Goal: Task Accomplishment & Management: Use online tool/utility

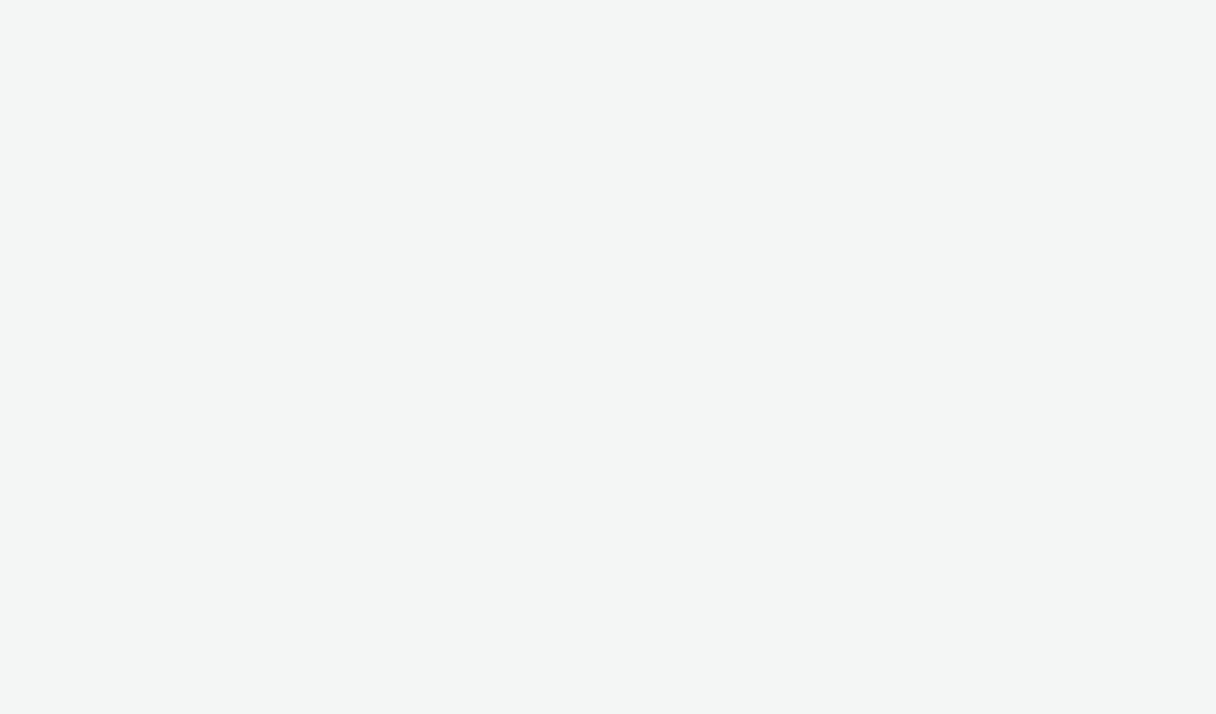
select select "2fc77e36-bb93-4aa3-9dff-dcb08e02eac6"
select select "2405a9d4-3350-4458-8d06-44f78962fa76"
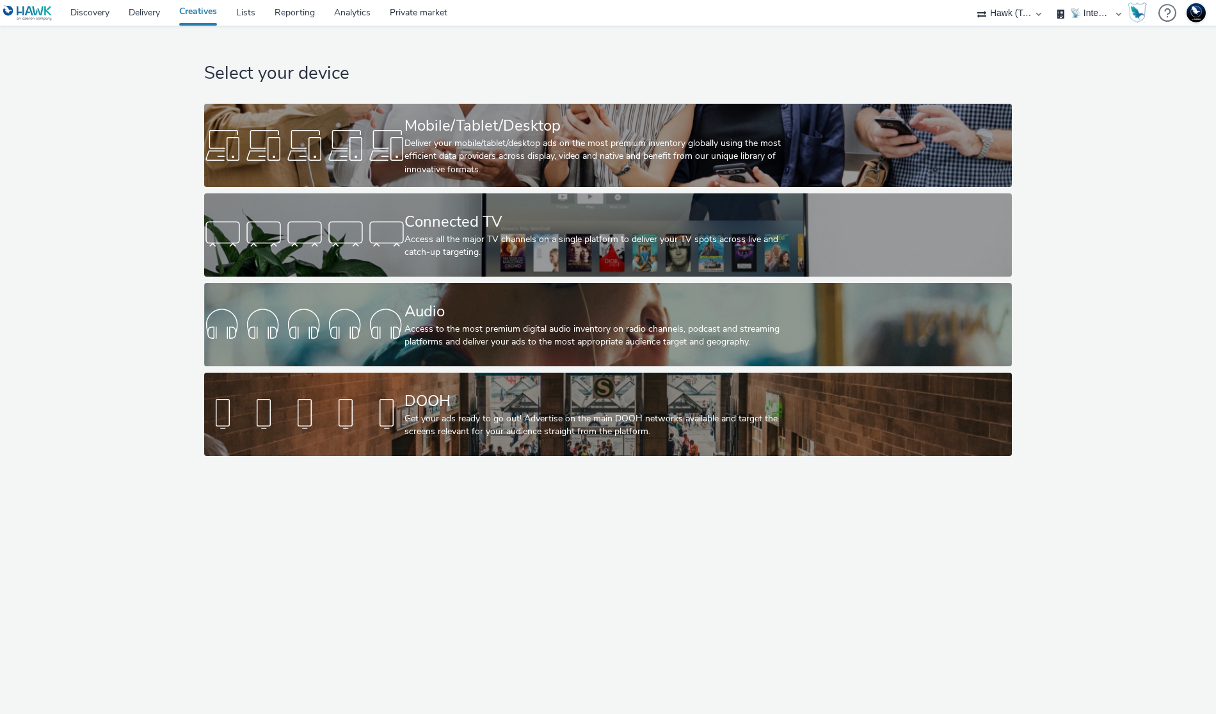
click at [533, 570] on div "Select your device Mobile/Tablet/Desktop Deliver your mobile/tablet/desktop ads…" at bounding box center [608, 370] width 1216 height 688
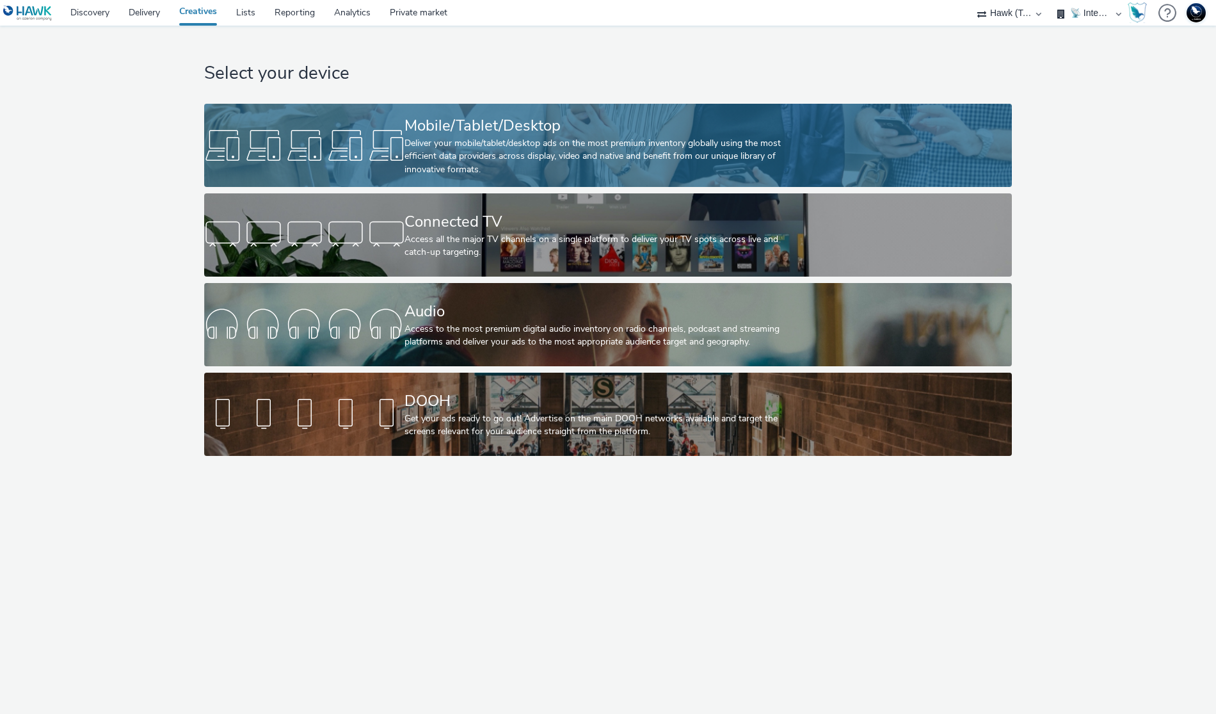
click at [324, 142] on div at bounding box center [304, 145] width 200 height 41
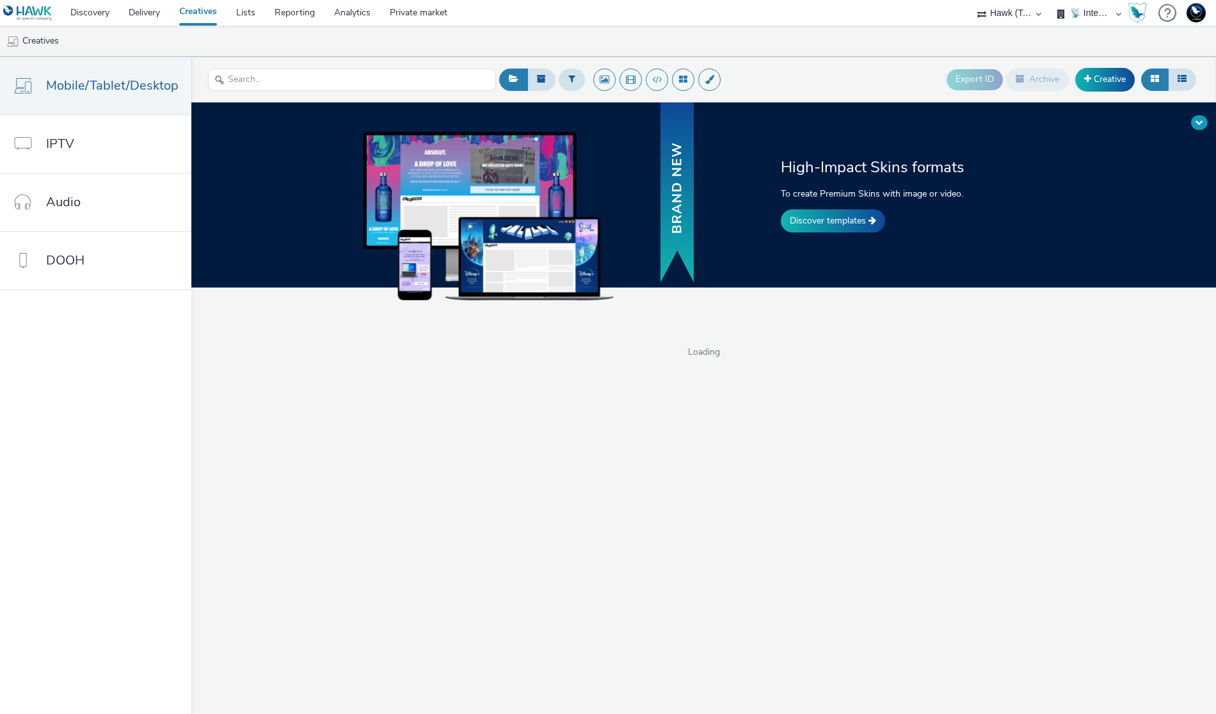
click at [1203, 115] on button at bounding box center [1199, 122] width 17 height 15
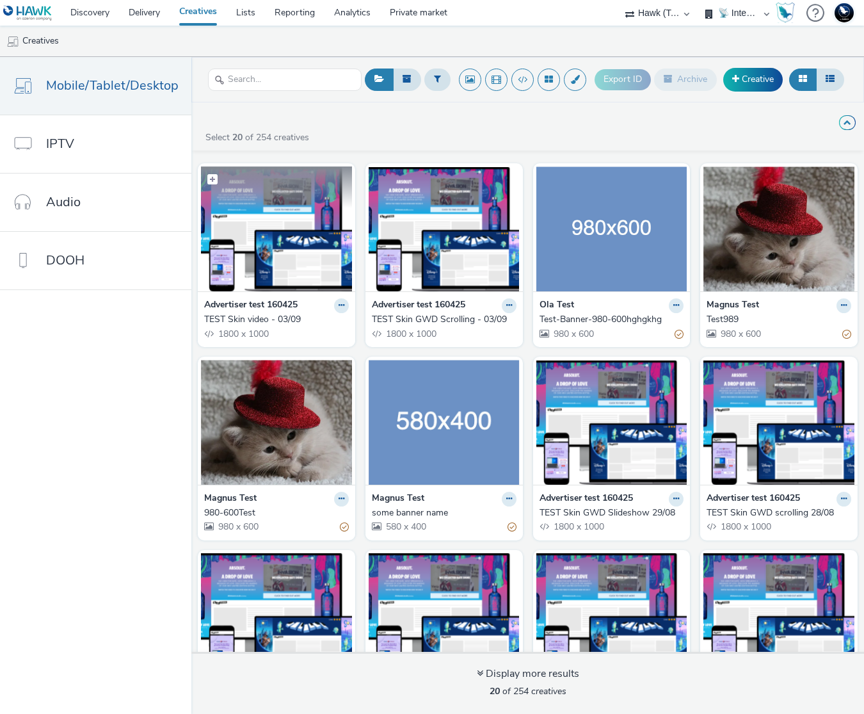
click at [273, 221] on img at bounding box center [276, 228] width 151 height 125
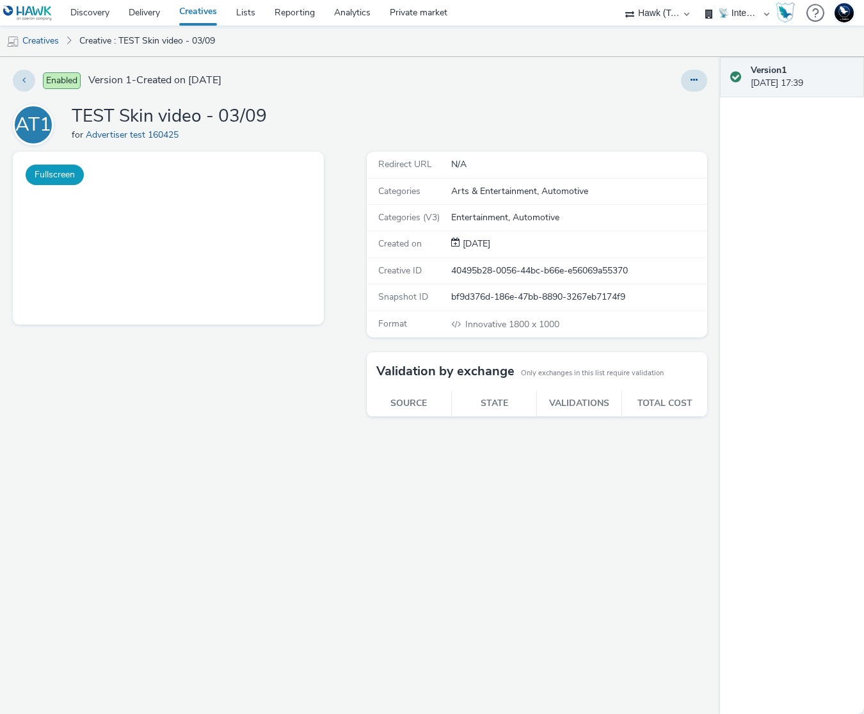
click at [52, 179] on button "Fullscreen" at bounding box center [55, 174] width 58 height 20
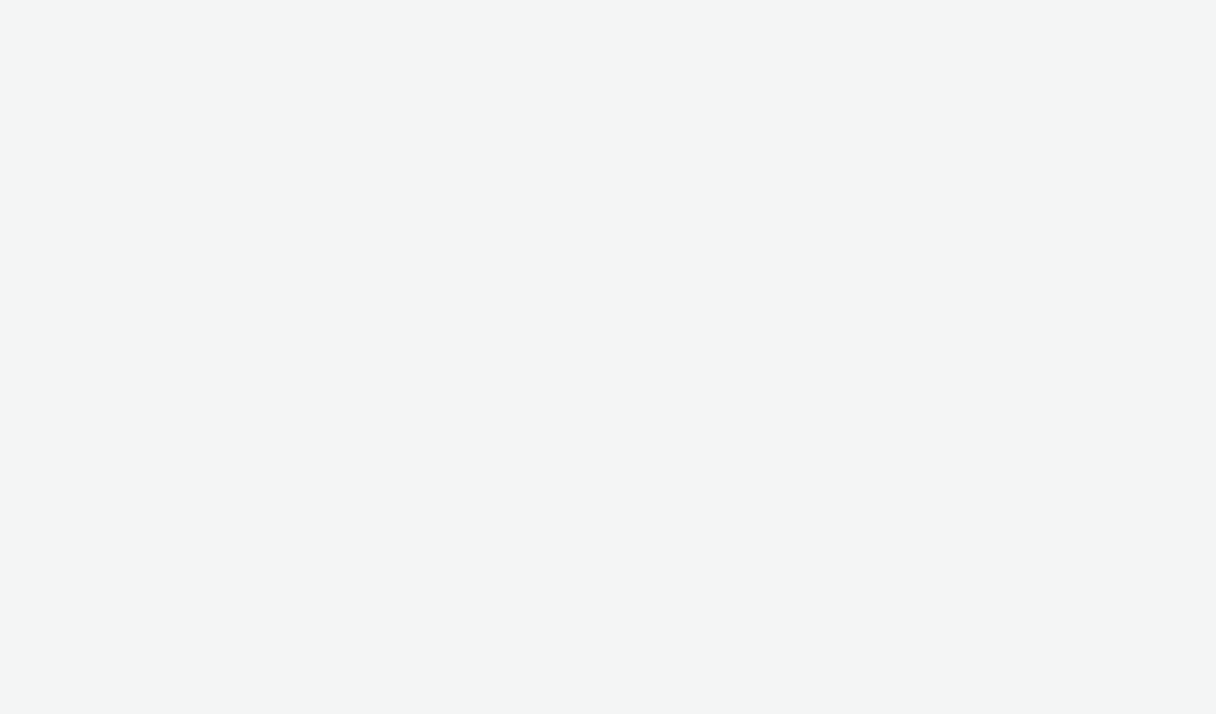
select select "2fc77e36-bb93-4aa3-9dff-dcb08e02eac6"
select select "2405a9d4-3350-4458-8d06-44f78962fa76"
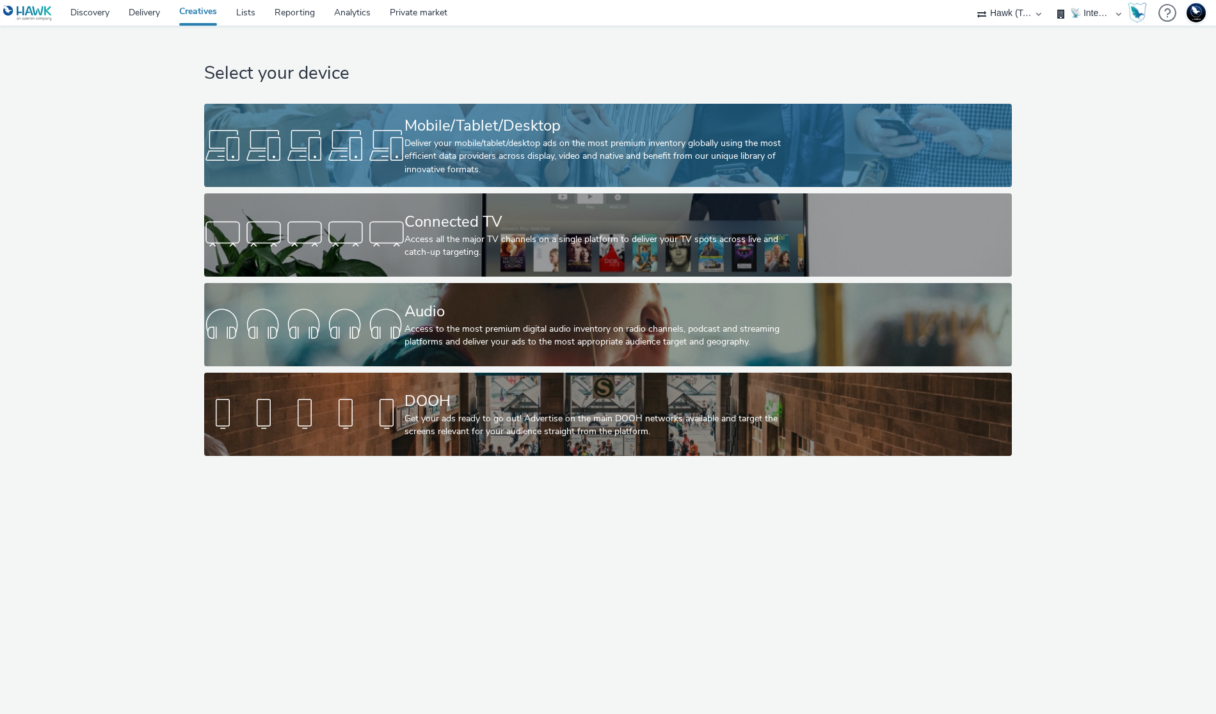
click at [644, 142] on div "Deliver your mobile/tablet/desktop ads on the most premium inventory globally u…" at bounding box center [604, 156] width 401 height 39
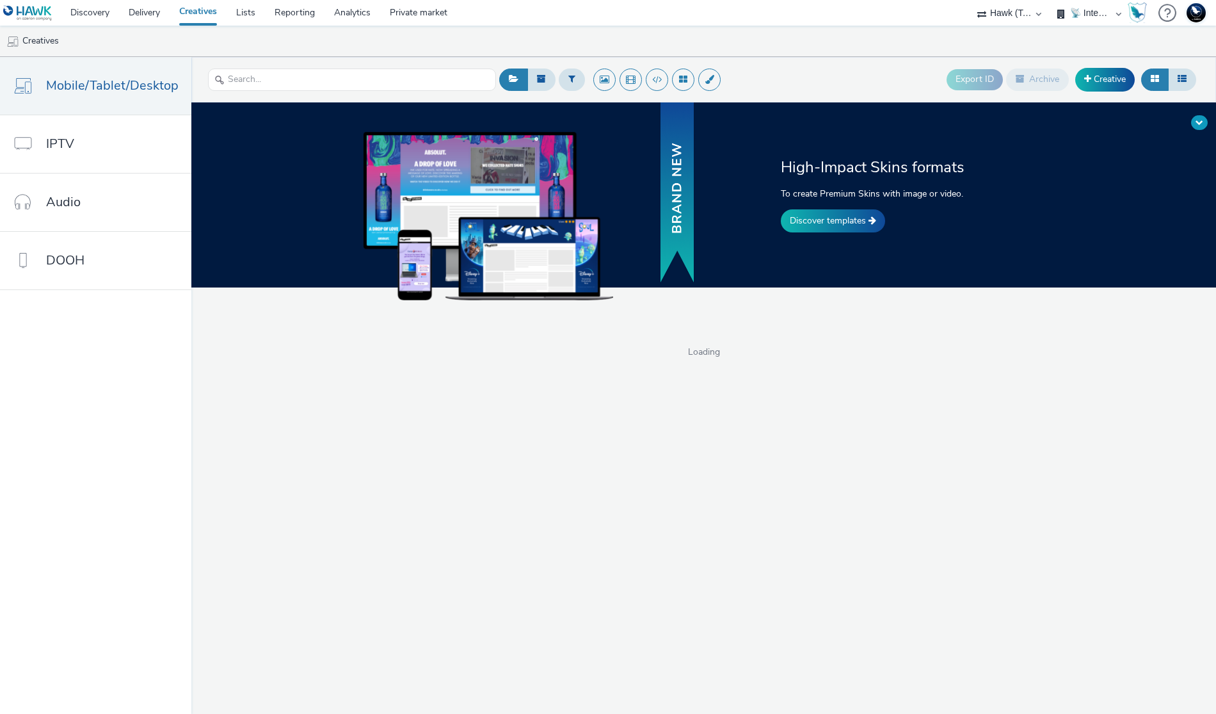
click at [1200, 124] on span at bounding box center [1199, 122] width 8 height 8
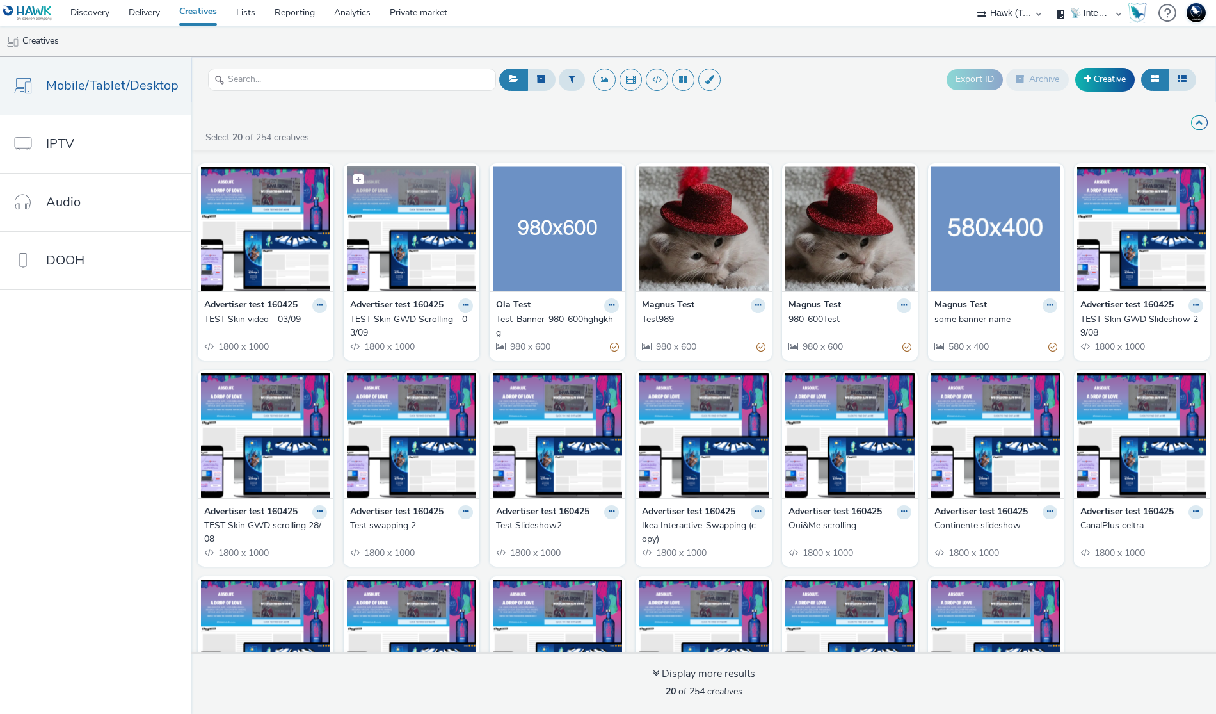
click at [418, 255] on img at bounding box center [411, 228] width 129 height 125
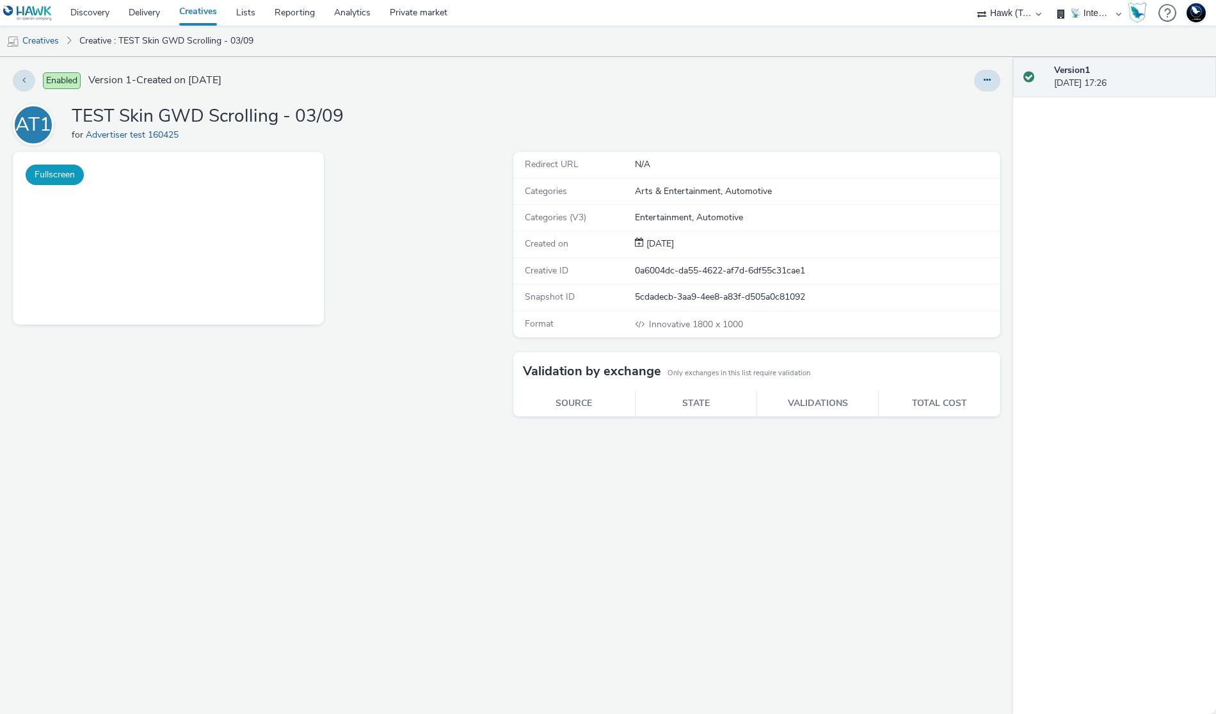
click at [65, 180] on button "Fullscreen" at bounding box center [55, 174] width 58 height 20
